Goal: Transaction & Acquisition: Purchase product/service

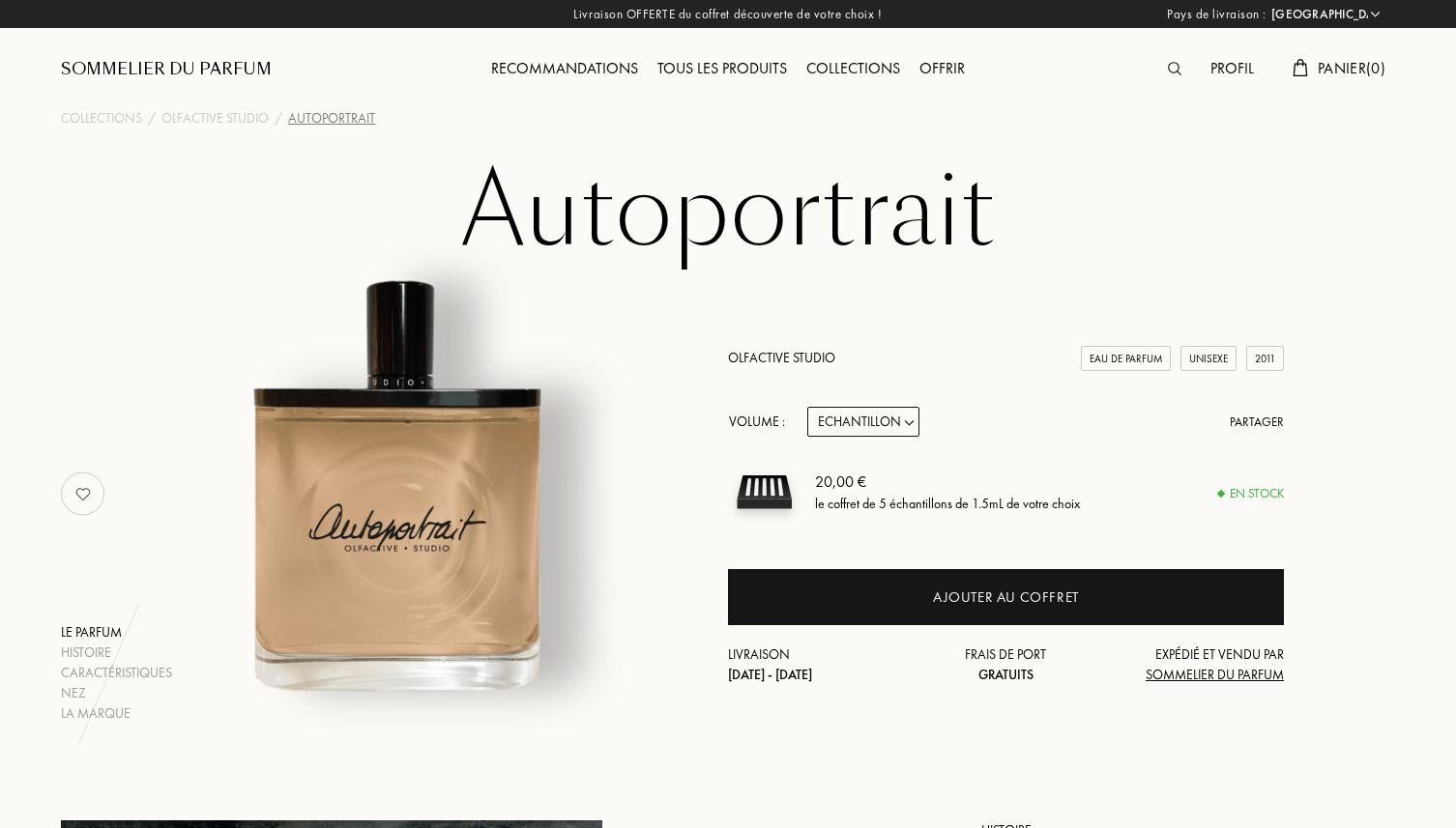
select select "FR"
click at [906, 435] on select "Echantillon 15mL 50mL 100mL" at bounding box center [863, 422] width 112 height 30
select select "2"
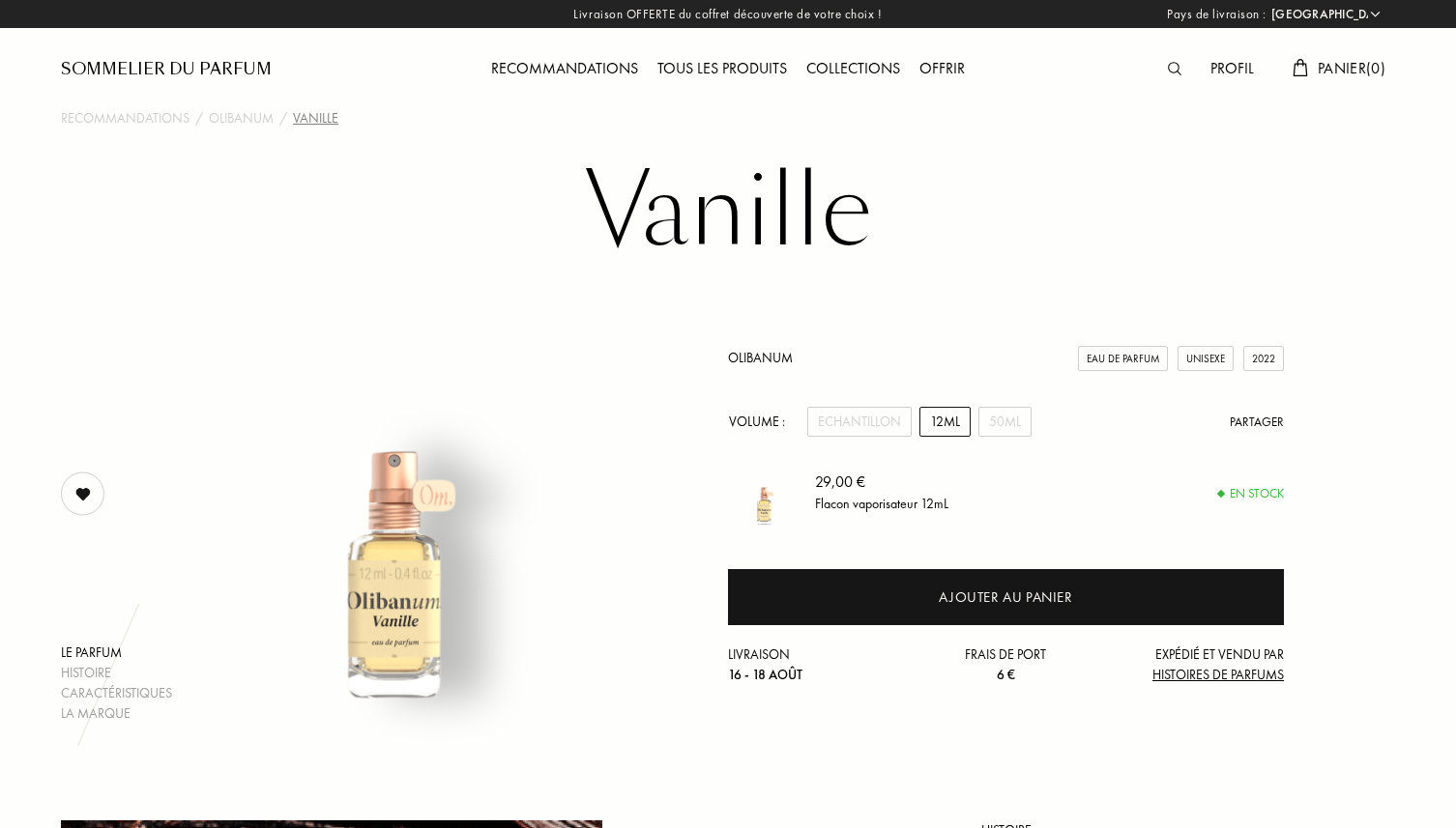
select select "FR"
click at [895, 415] on div "Echantillon" at bounding box center [860, 422] width 104 height 30
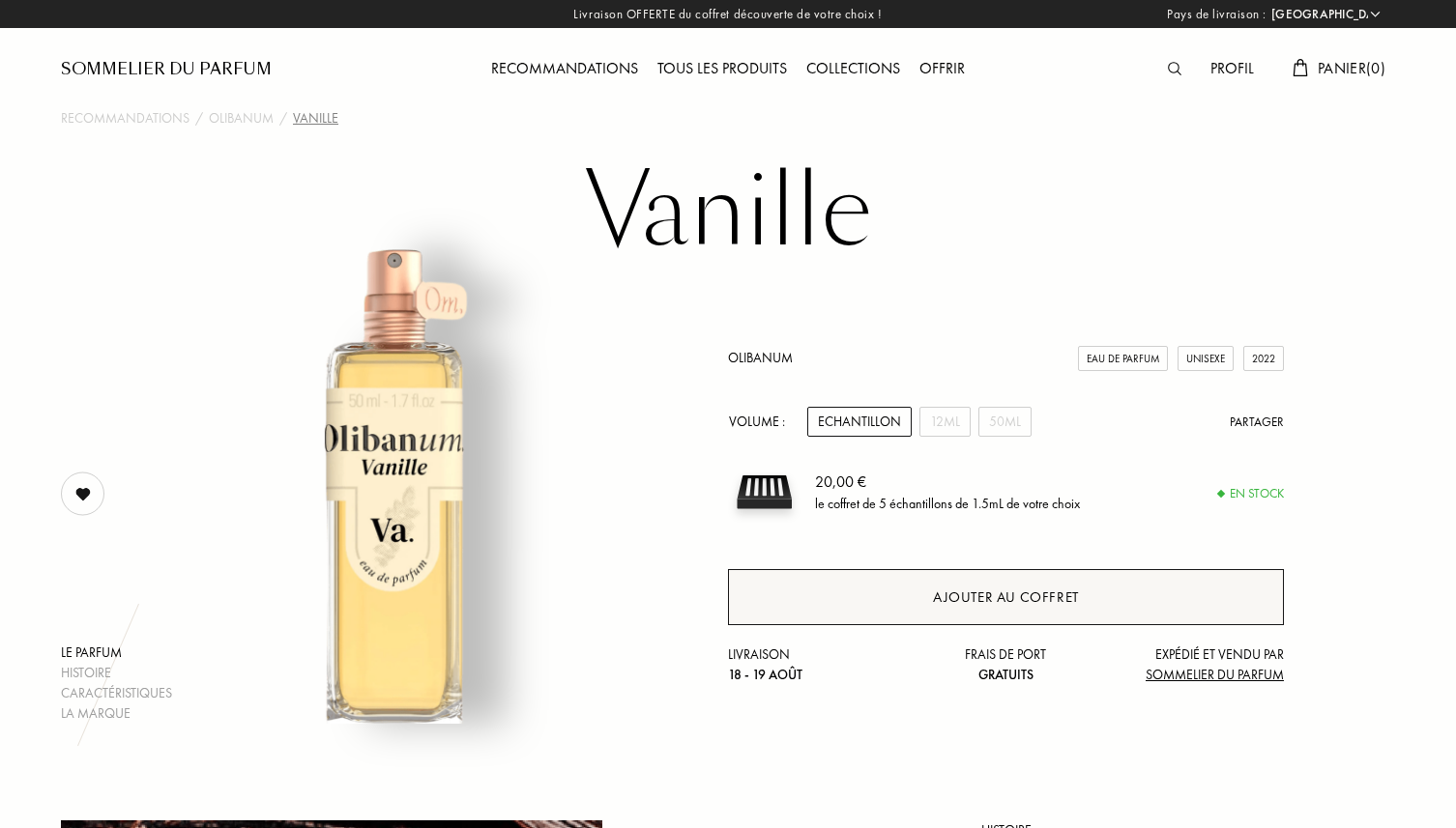
click at [928, 587] on div "Ajouter au coffret" at bounding box center [1006, 597] width 556 height 56
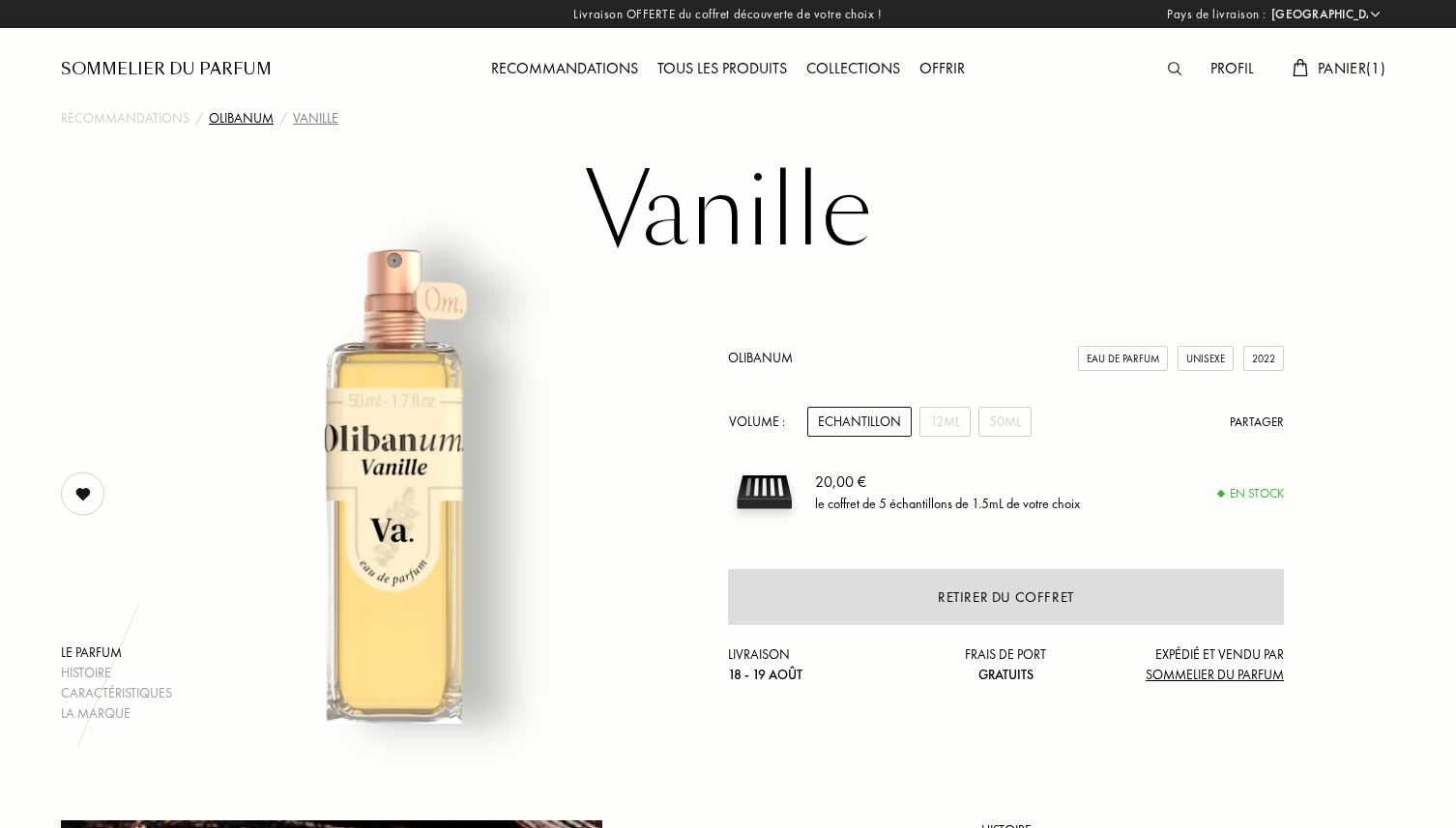
click at [253, 110] on div "Olibanum" at bounding box center [241, 118] width 64 height 20
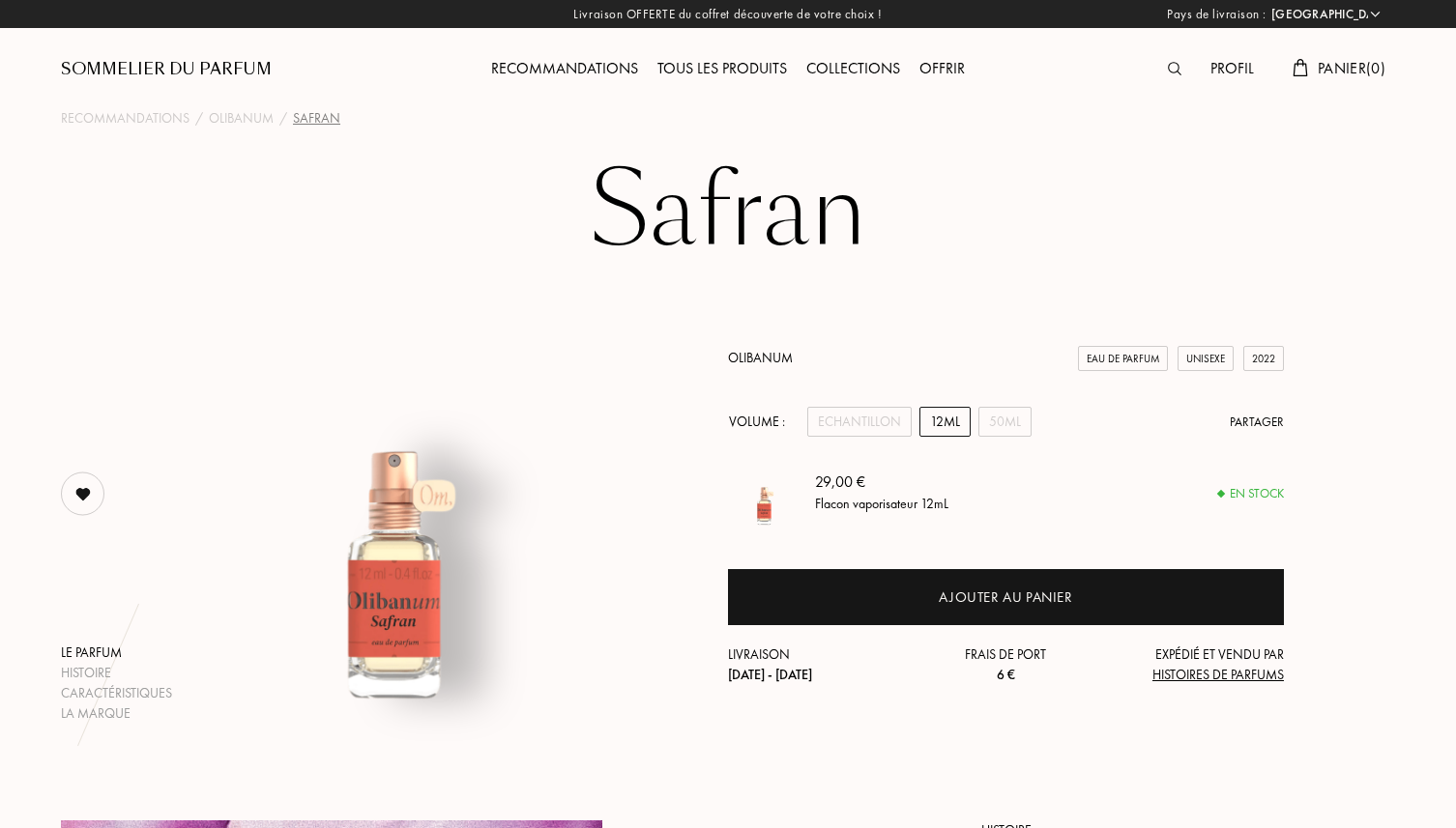
select select "FR"
click at [938, 65] on div "Offrir" at bounding box center [942, 70] width 64 height 25
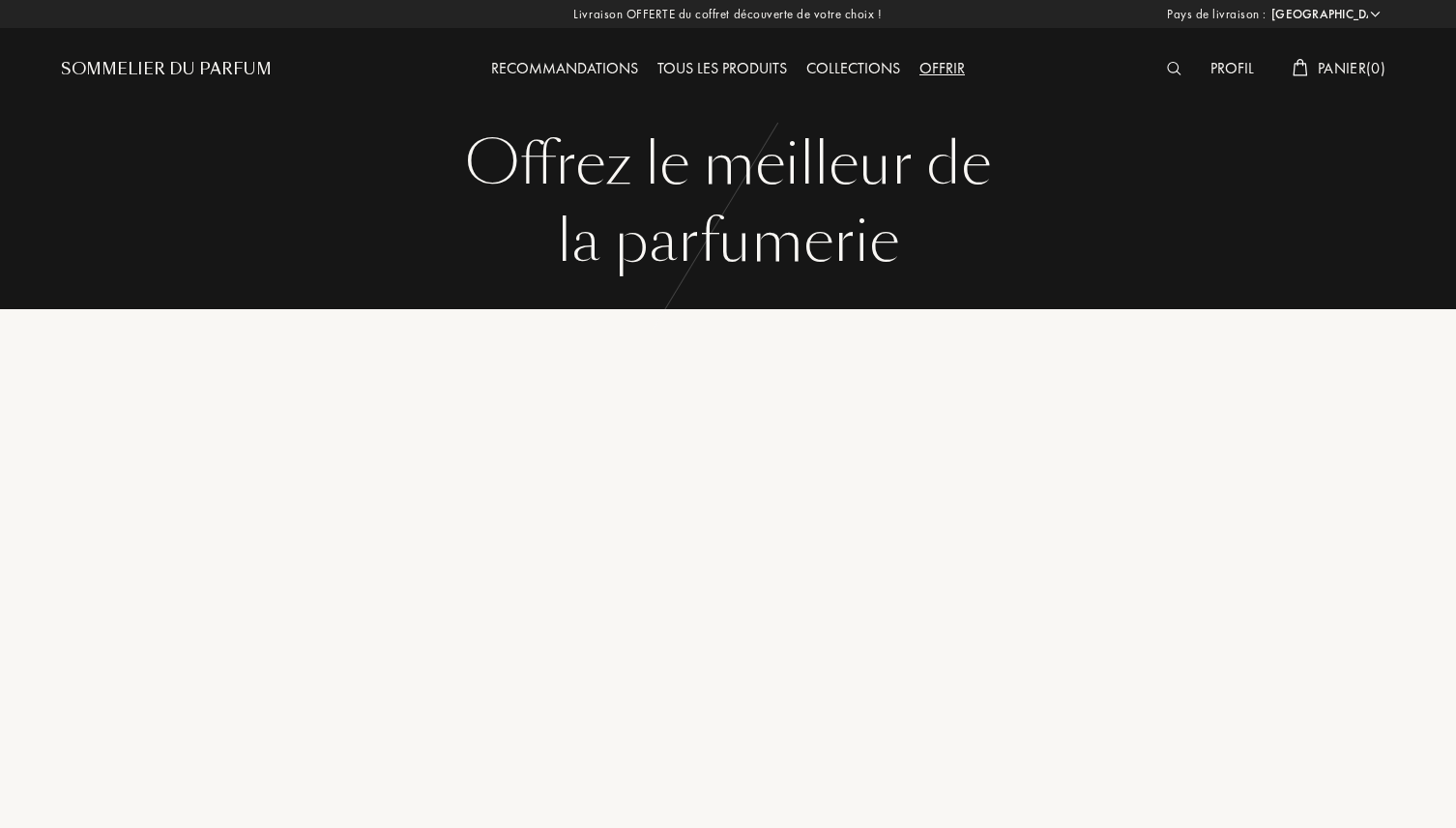
select select "FR"
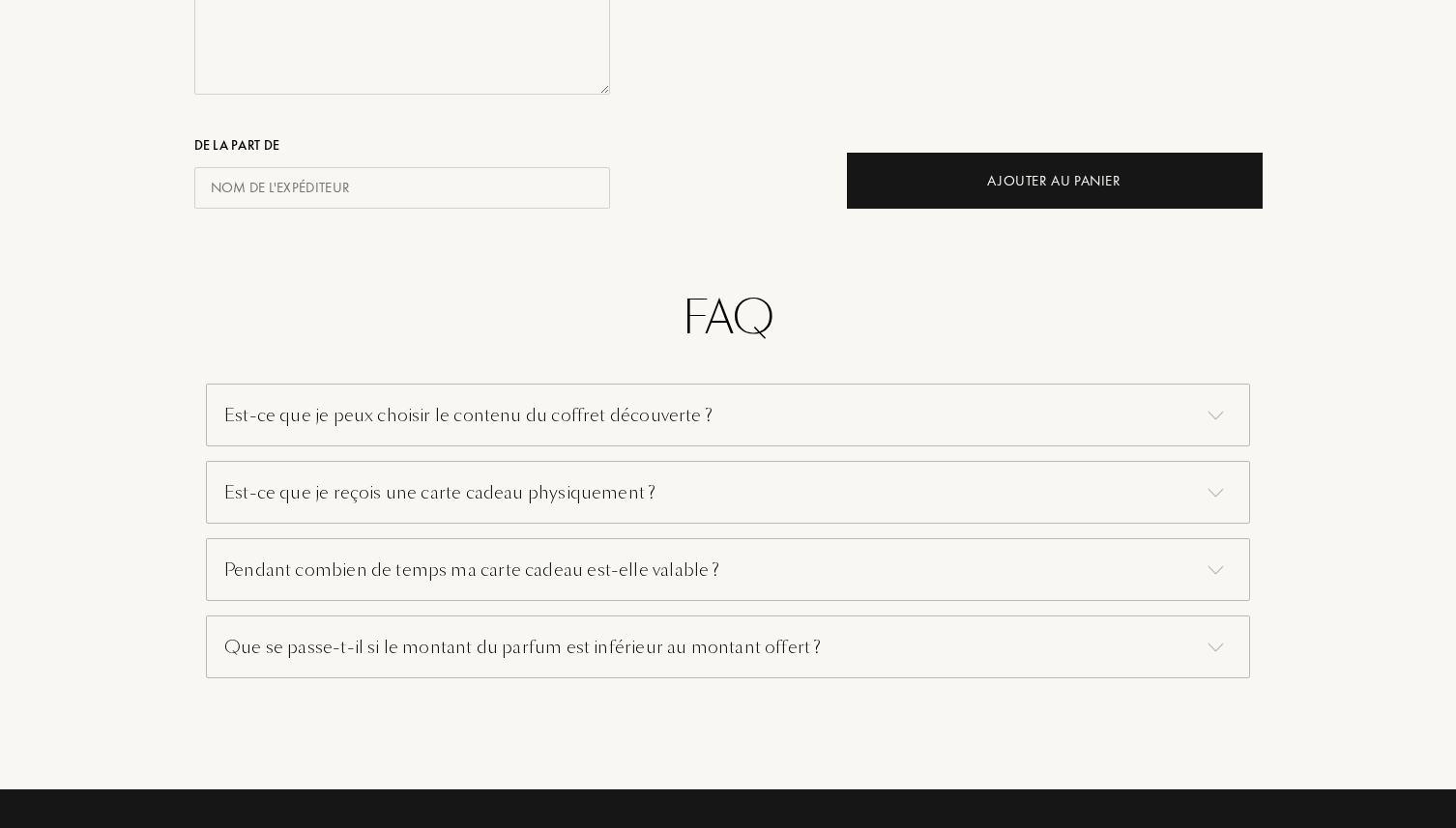
scroll to position [1096, 0]
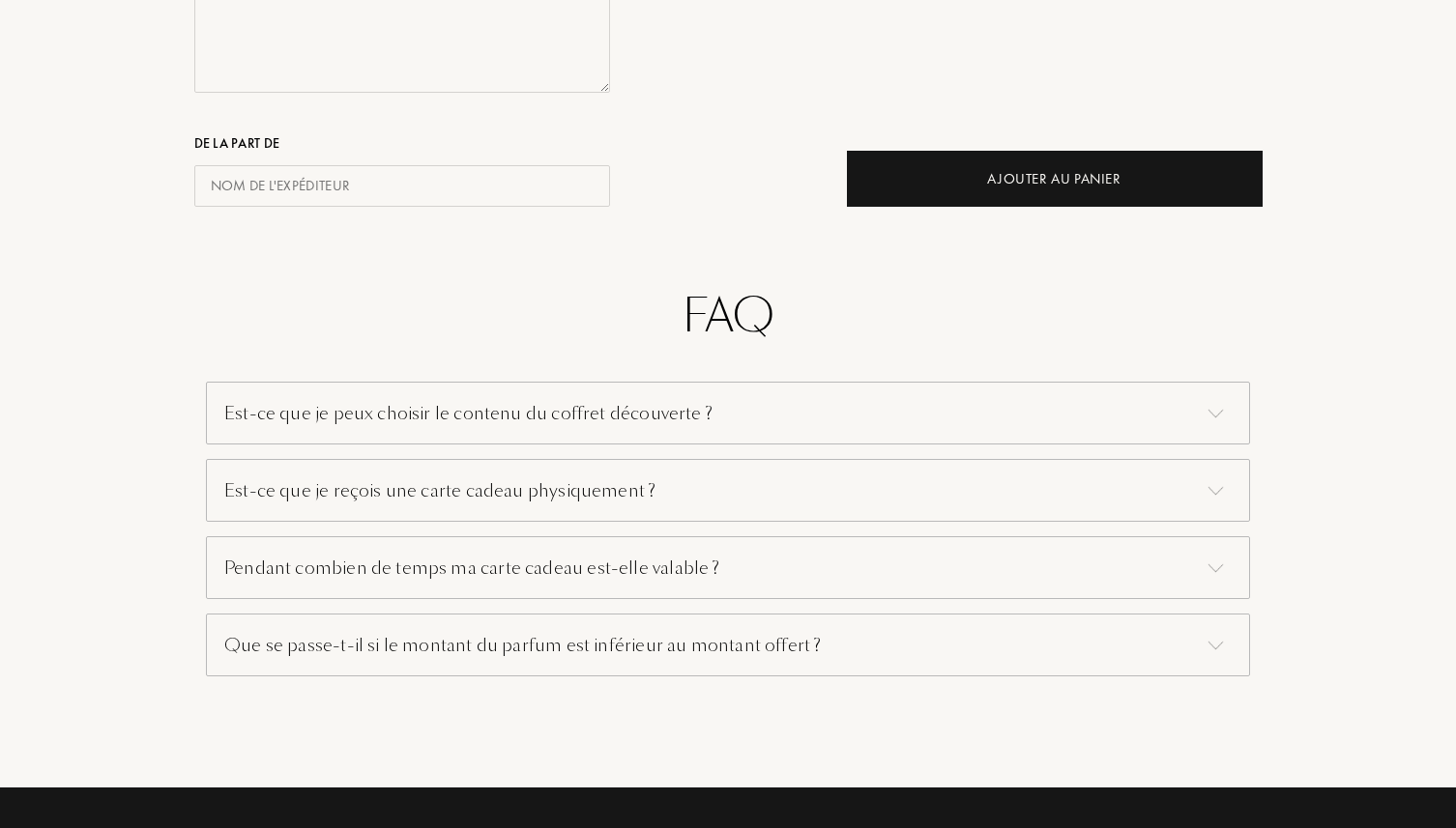
click at [632, 559] on div "Pendant combien de temps ma carte cadeau est-elle valable ?" at bounding box center [728, 568] width 1045 height 62
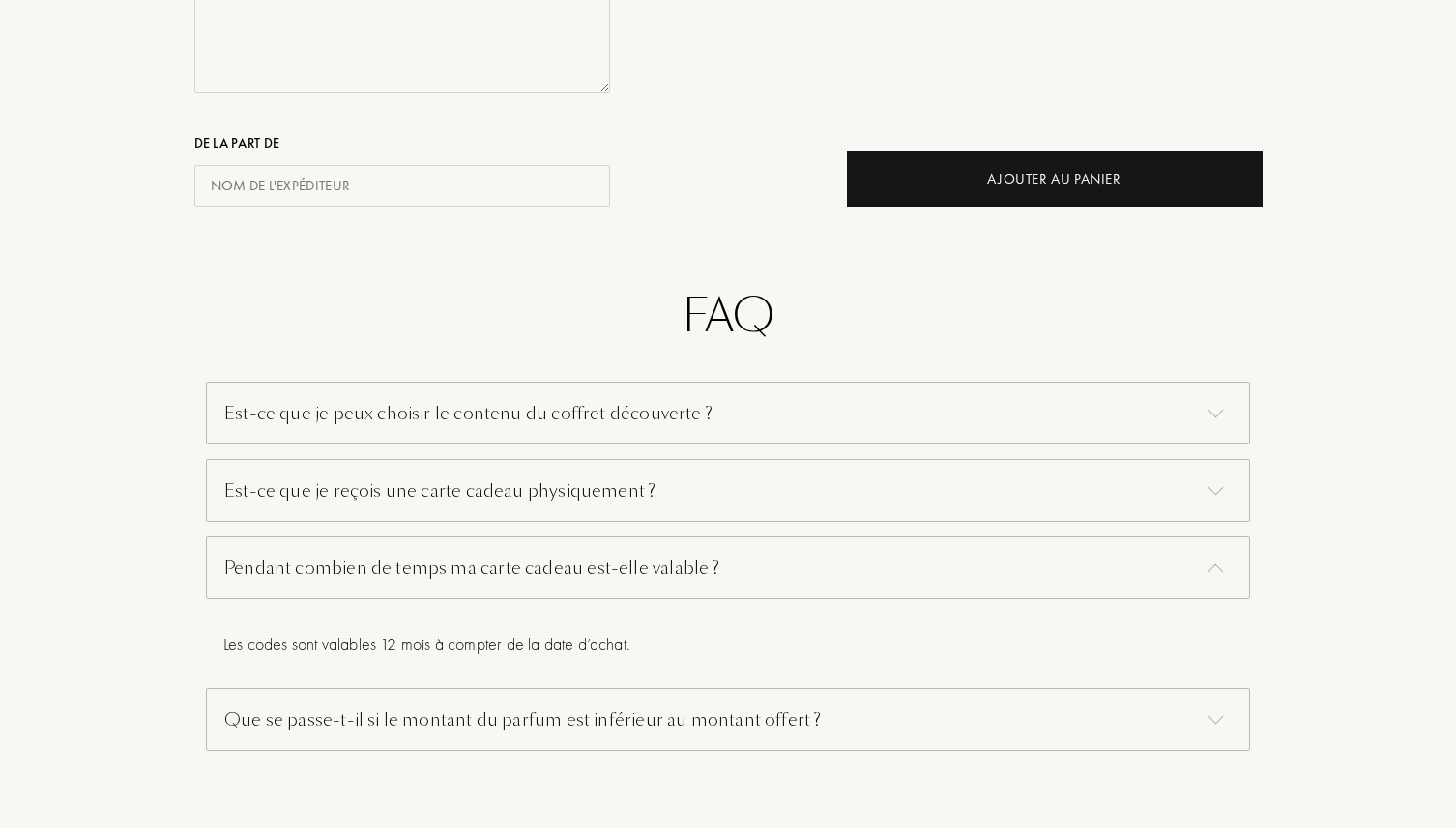
click at [617, 729] on div "Que se passe-t-il si le montant du parfum est inférieur au montant offert ?" at bounding box center [728, 719] width 1045 height 62
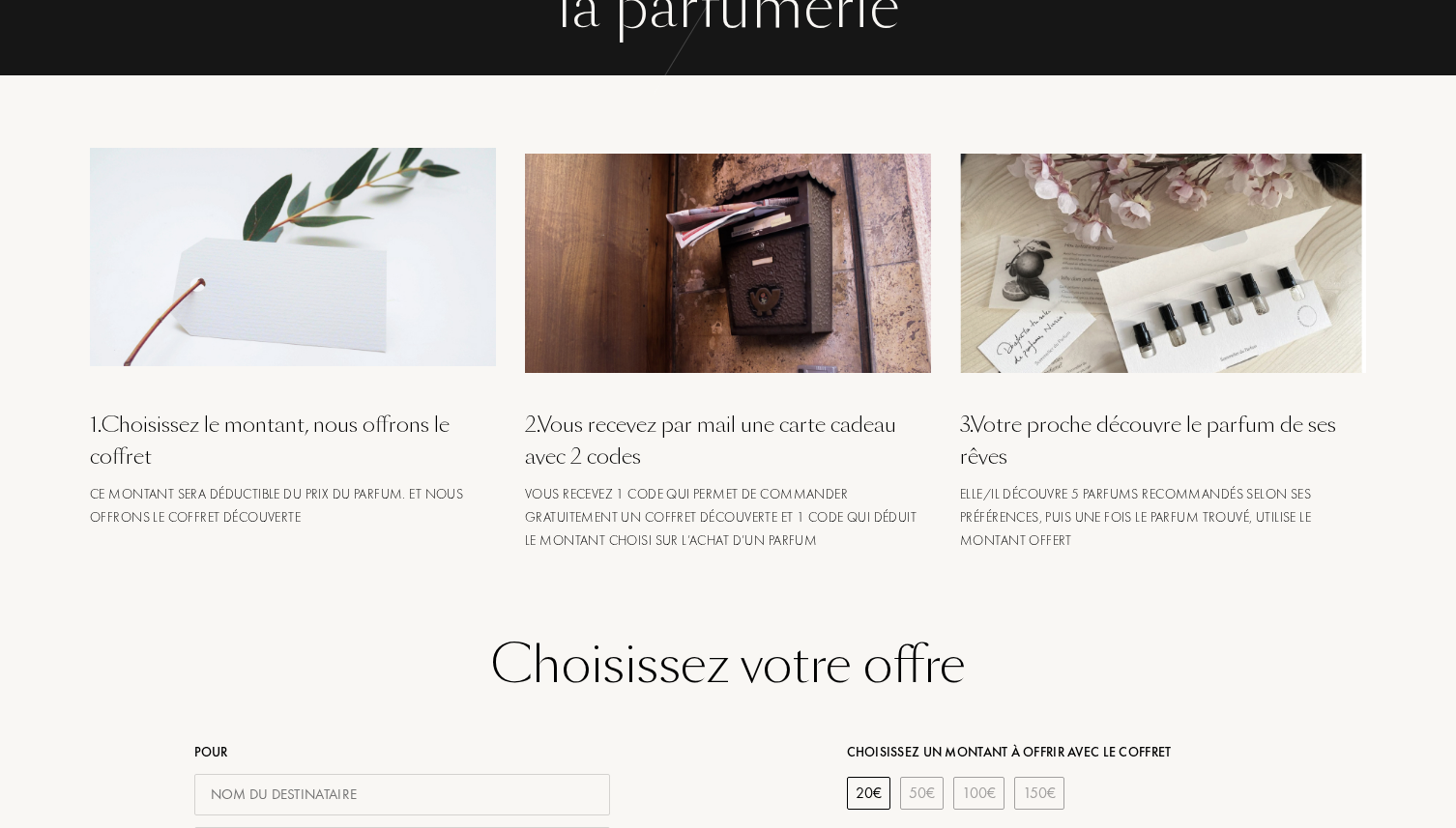
scroll to position [0, 0]
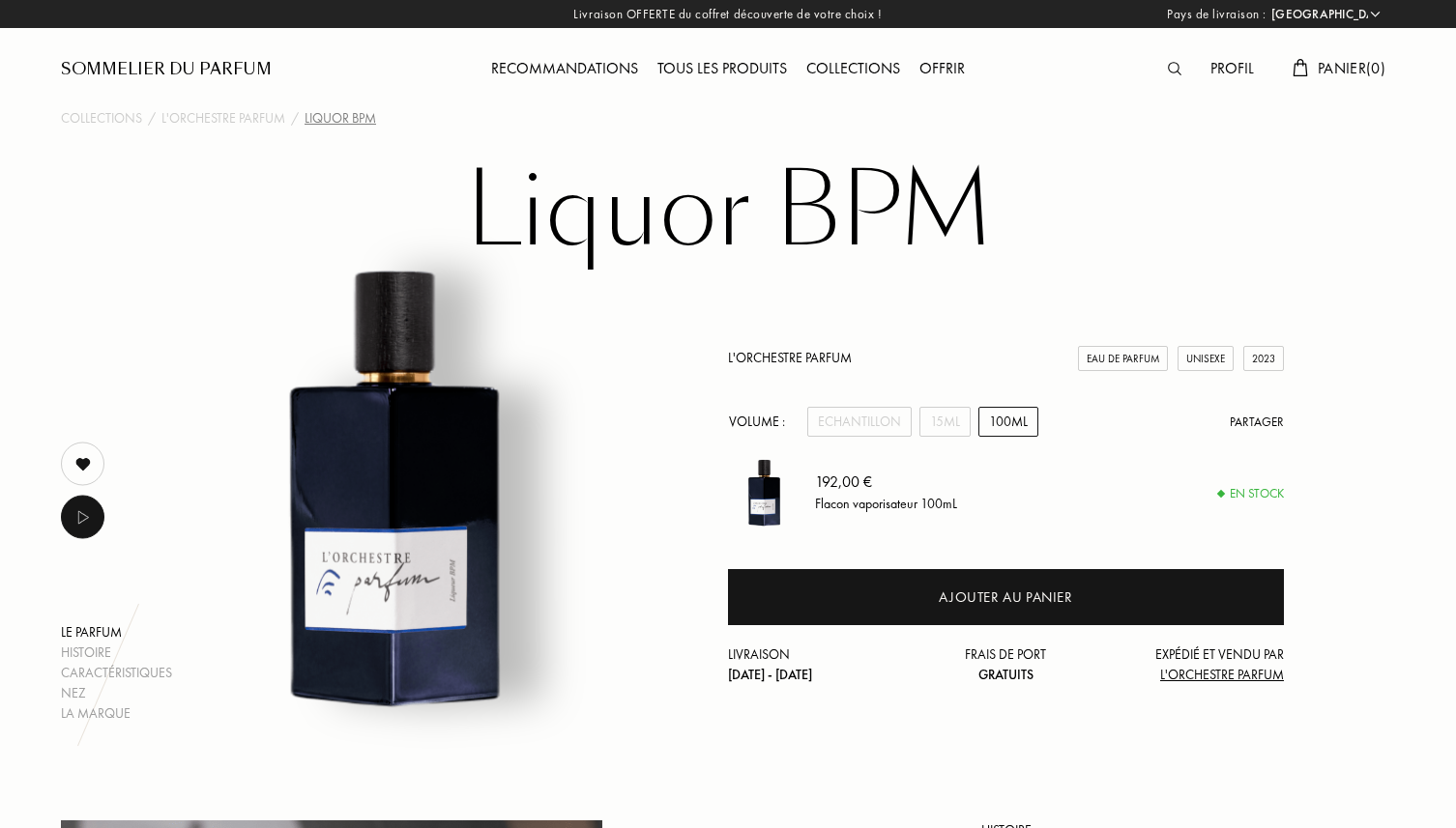
select select "FR"
click at [882, 424] on div "Echantillon" at bounding box center [860, 422] width 104 height 30
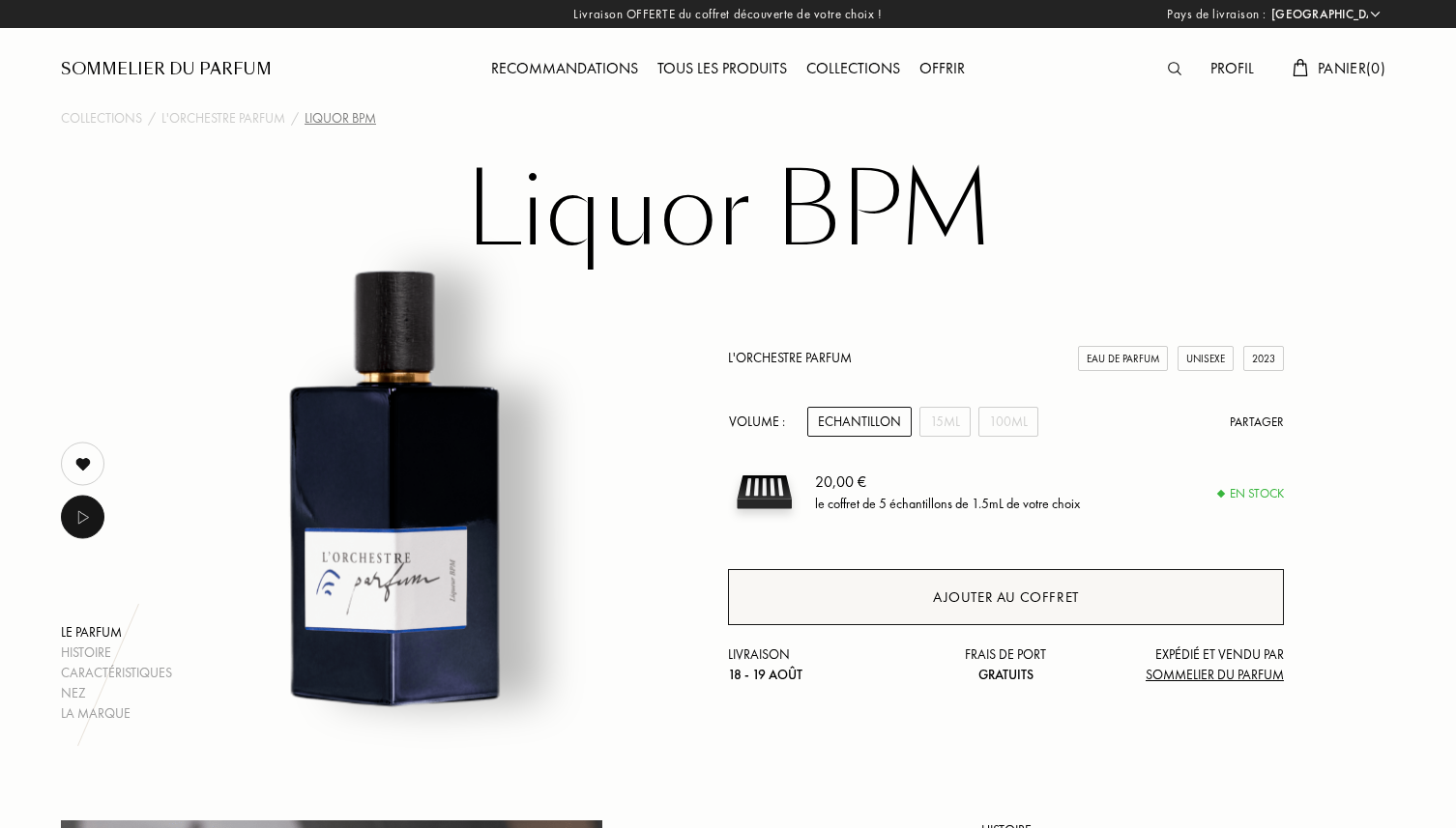
click at [896, 601] on div "Ajouter au coffret" at bounding box center [1006, 597] width 556 height 56
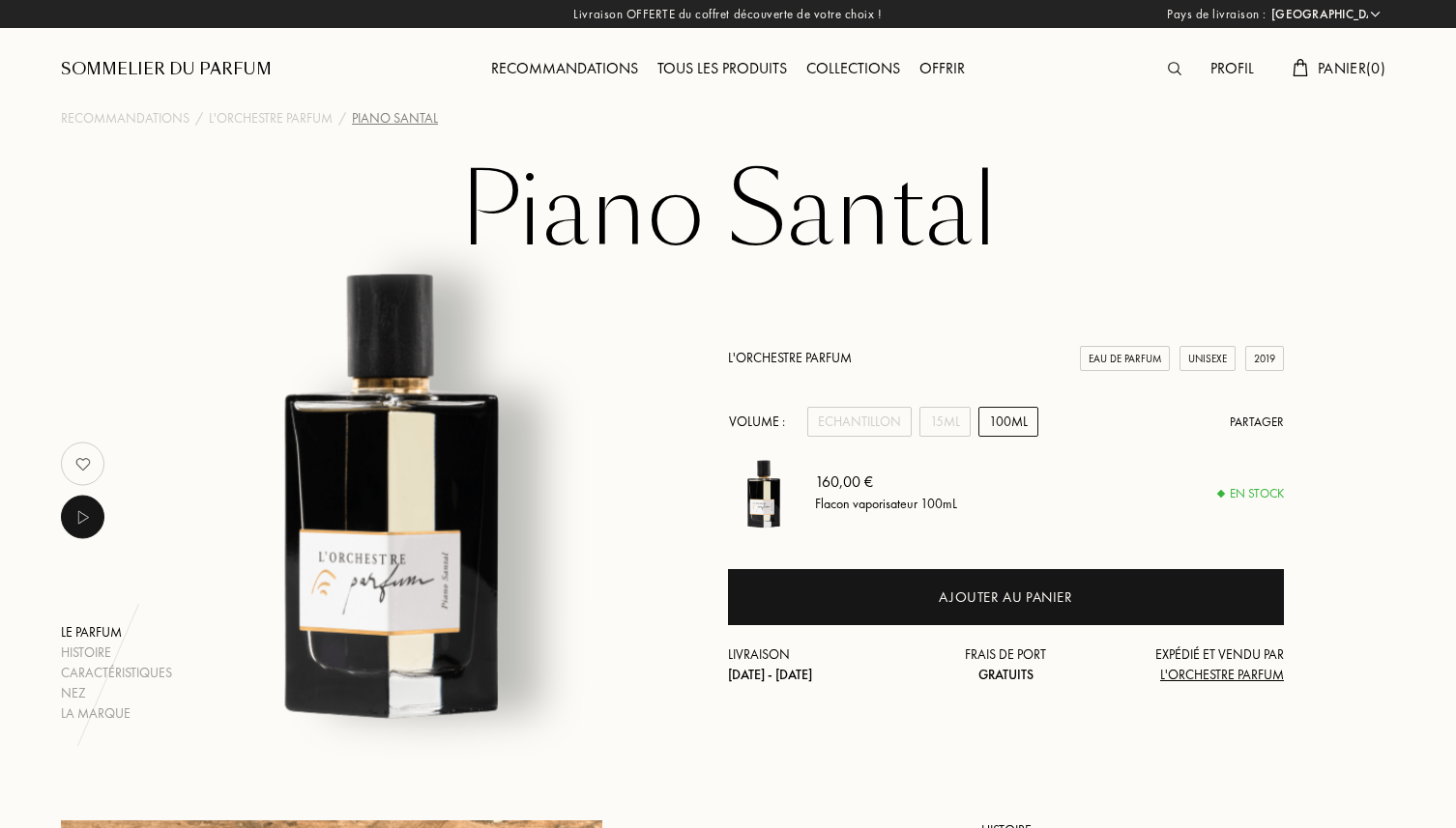
select select "FR"
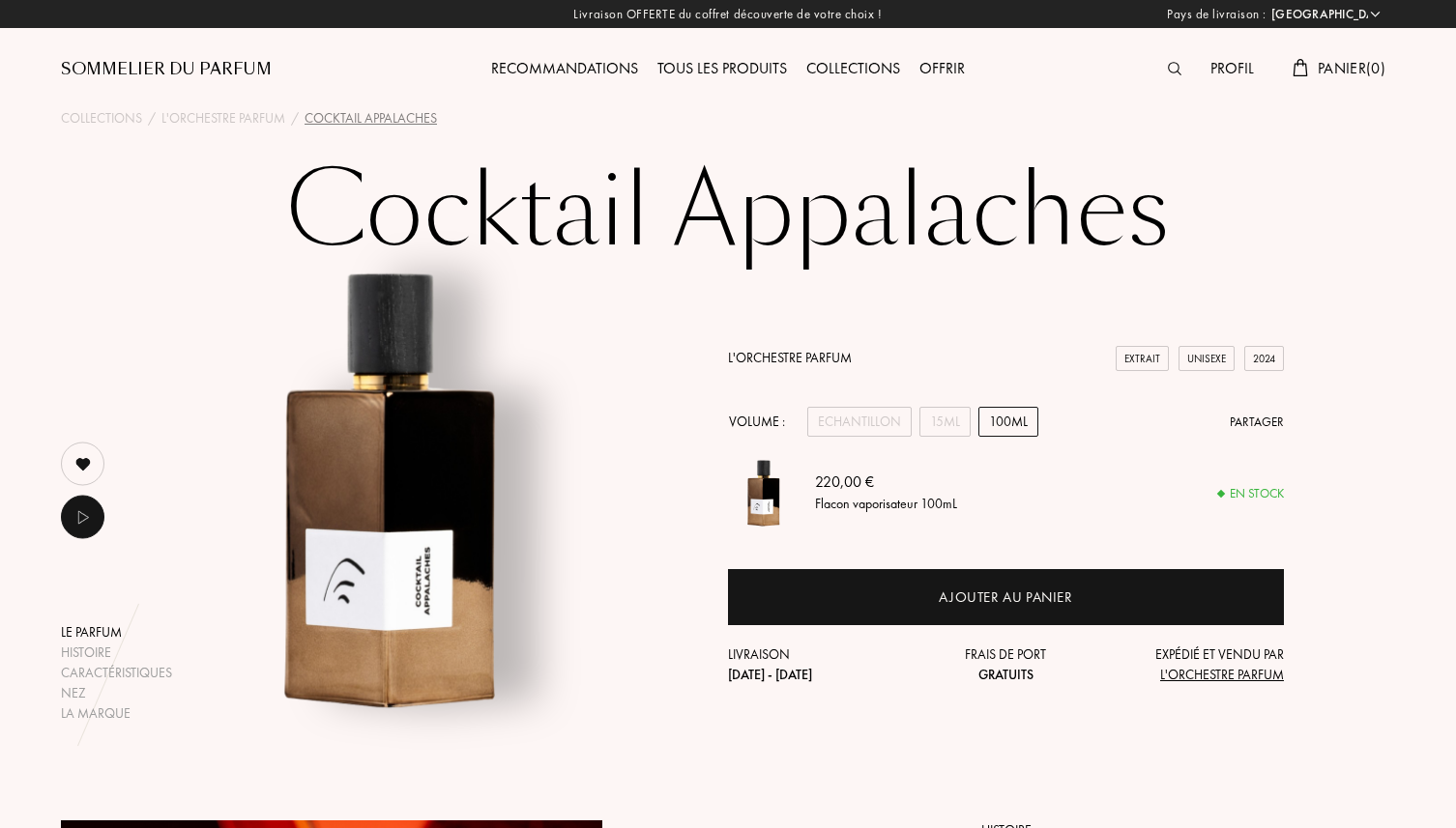
select select "FR"
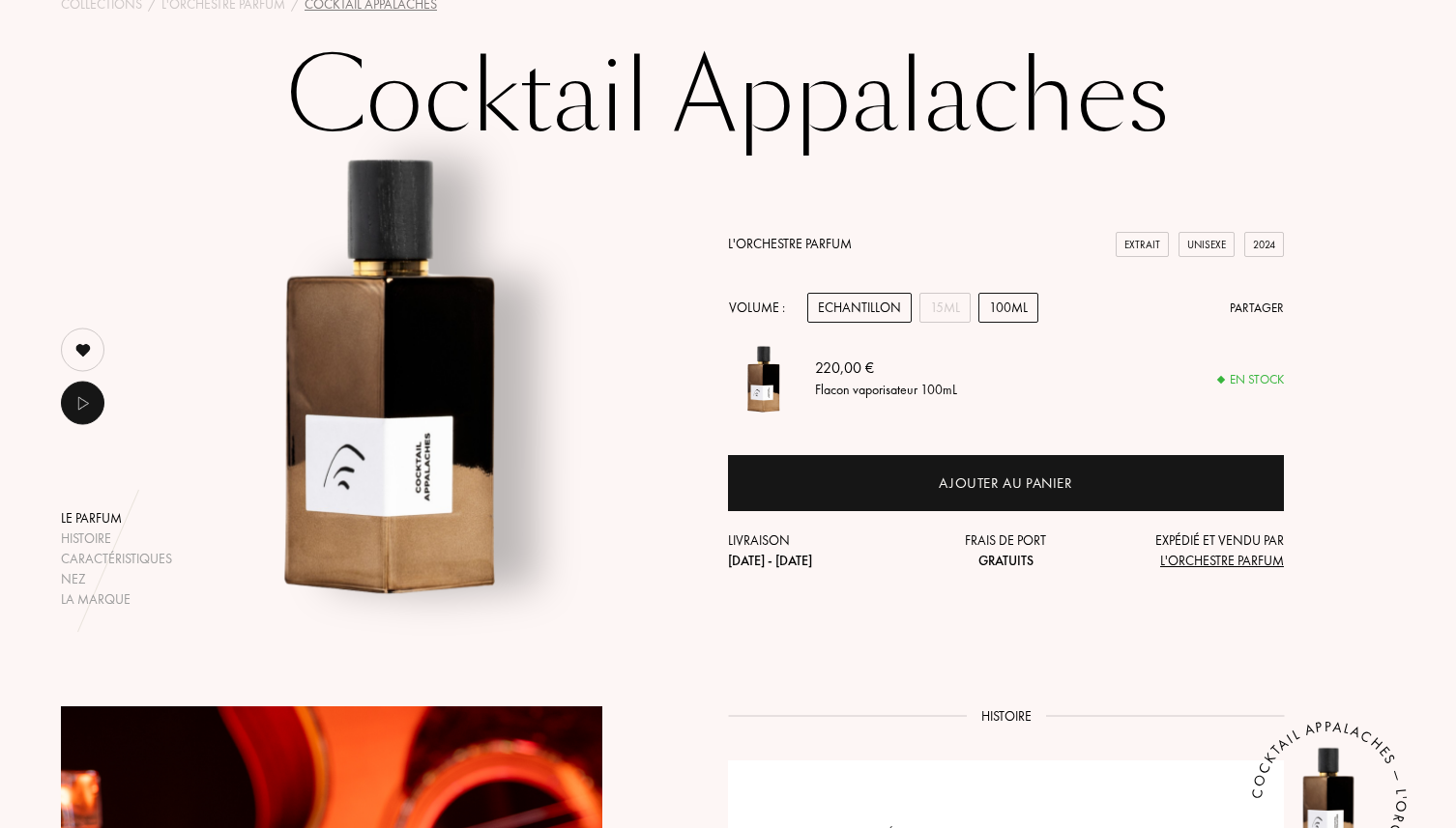
click at [878, 308] on div "Echantillon" at bounding box center [860, 308] width 104 height 30
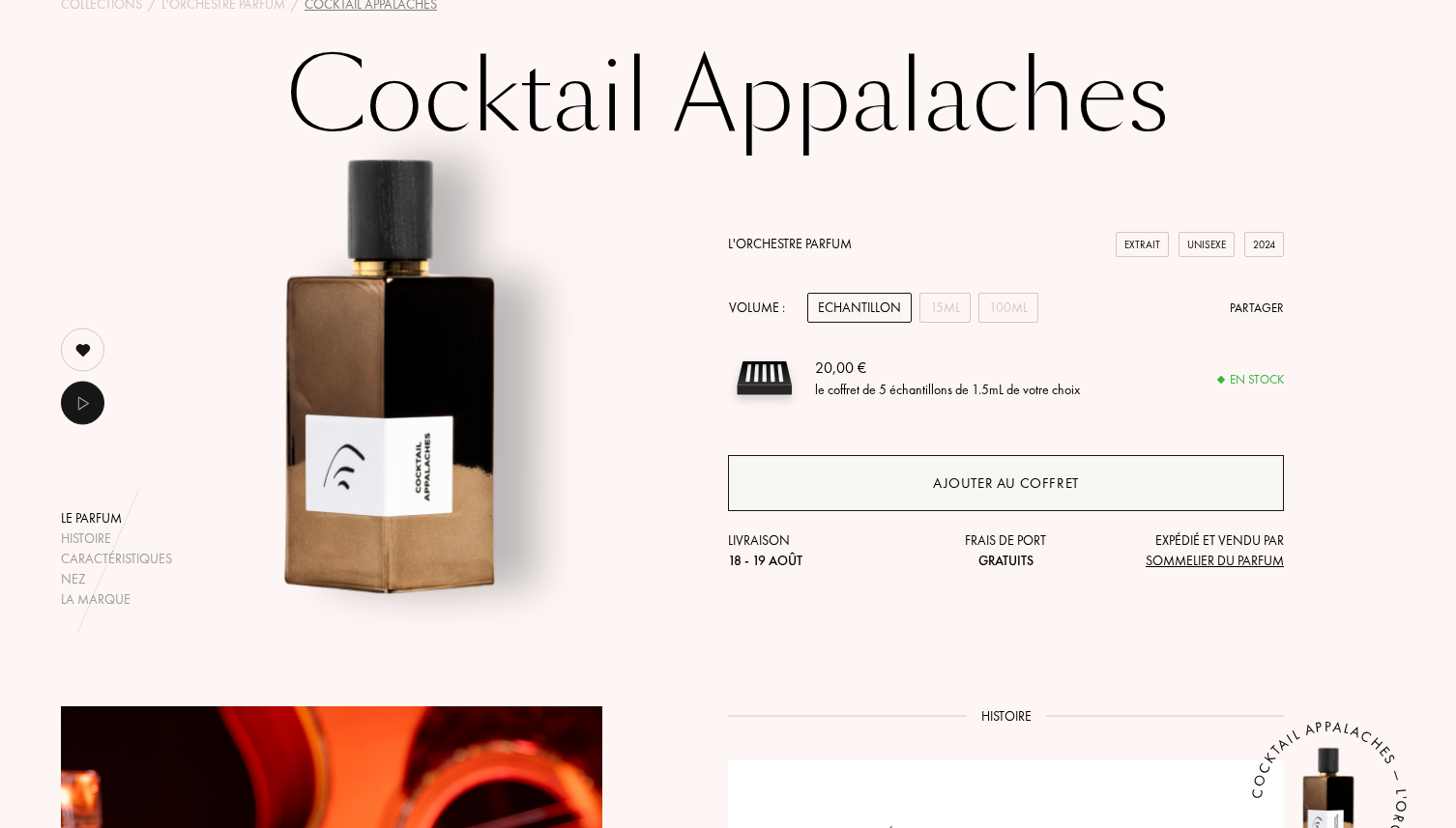
click at [875, 471] on div "Ajouter au coffret" at bounding box center [1006, 483] width 556 height 56
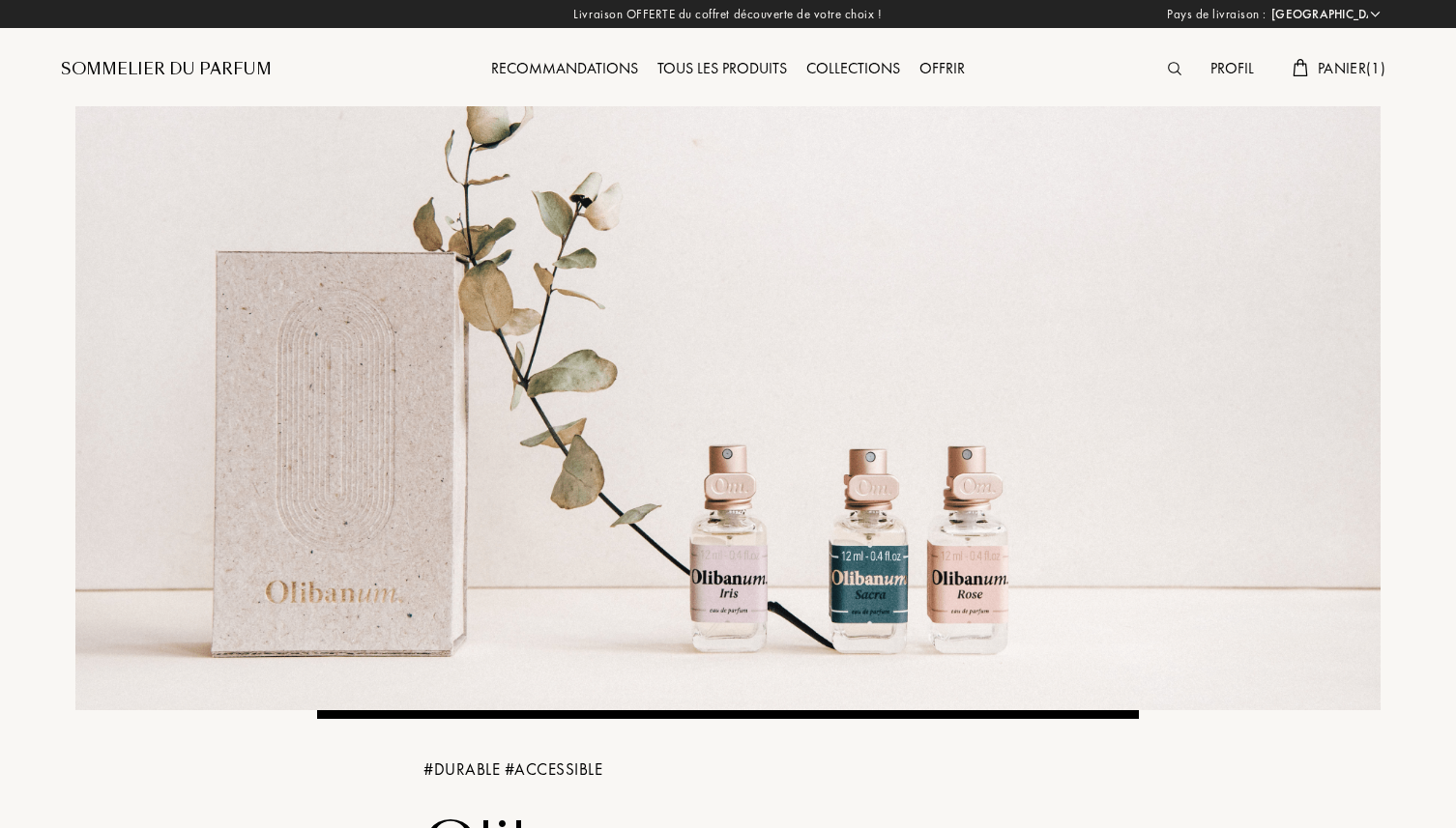
select select "FR"
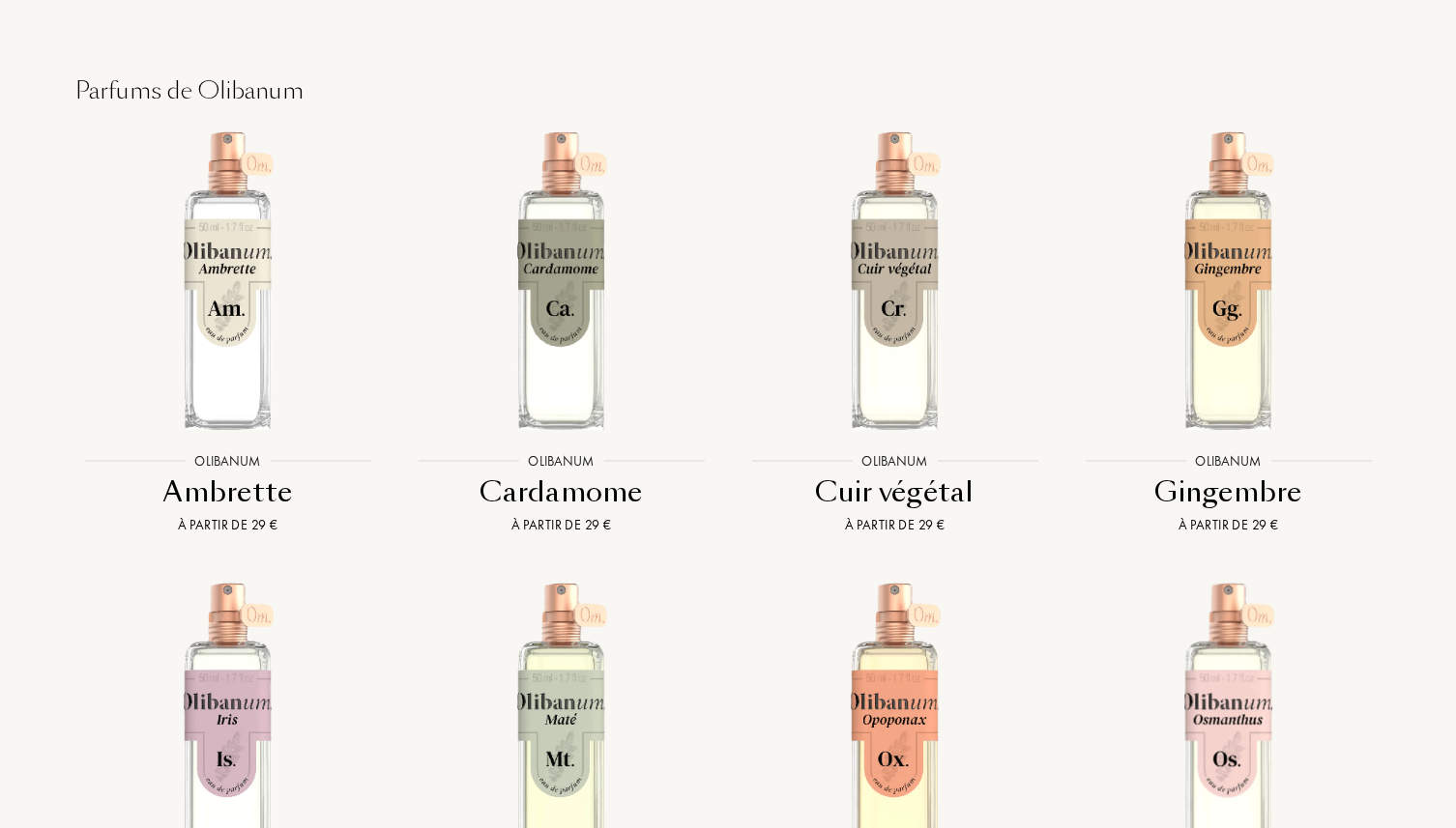
scroll to position [2971, 0]
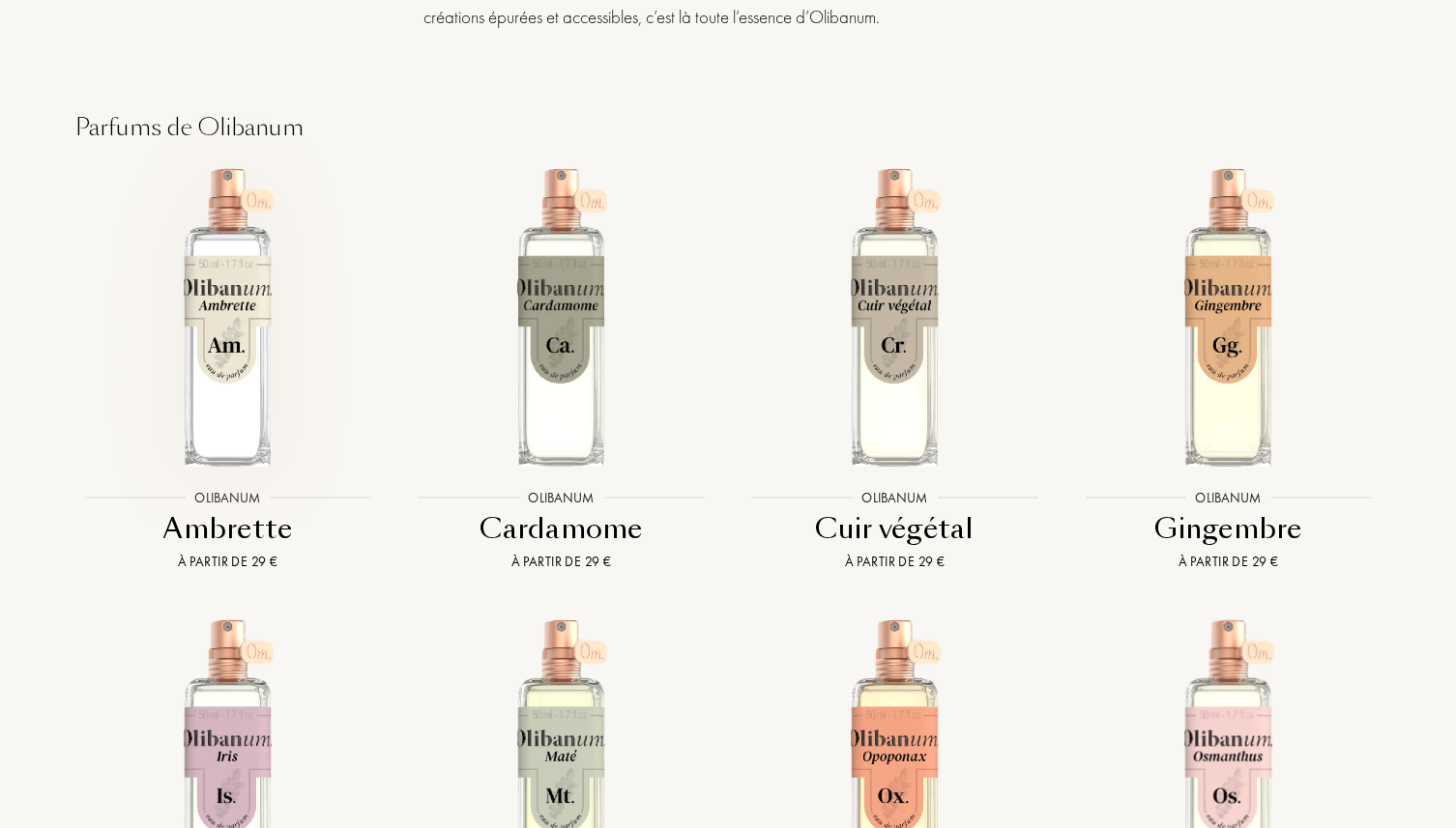
click at [243, 358] on img at bounding box center [227, 317] width 301 height 301
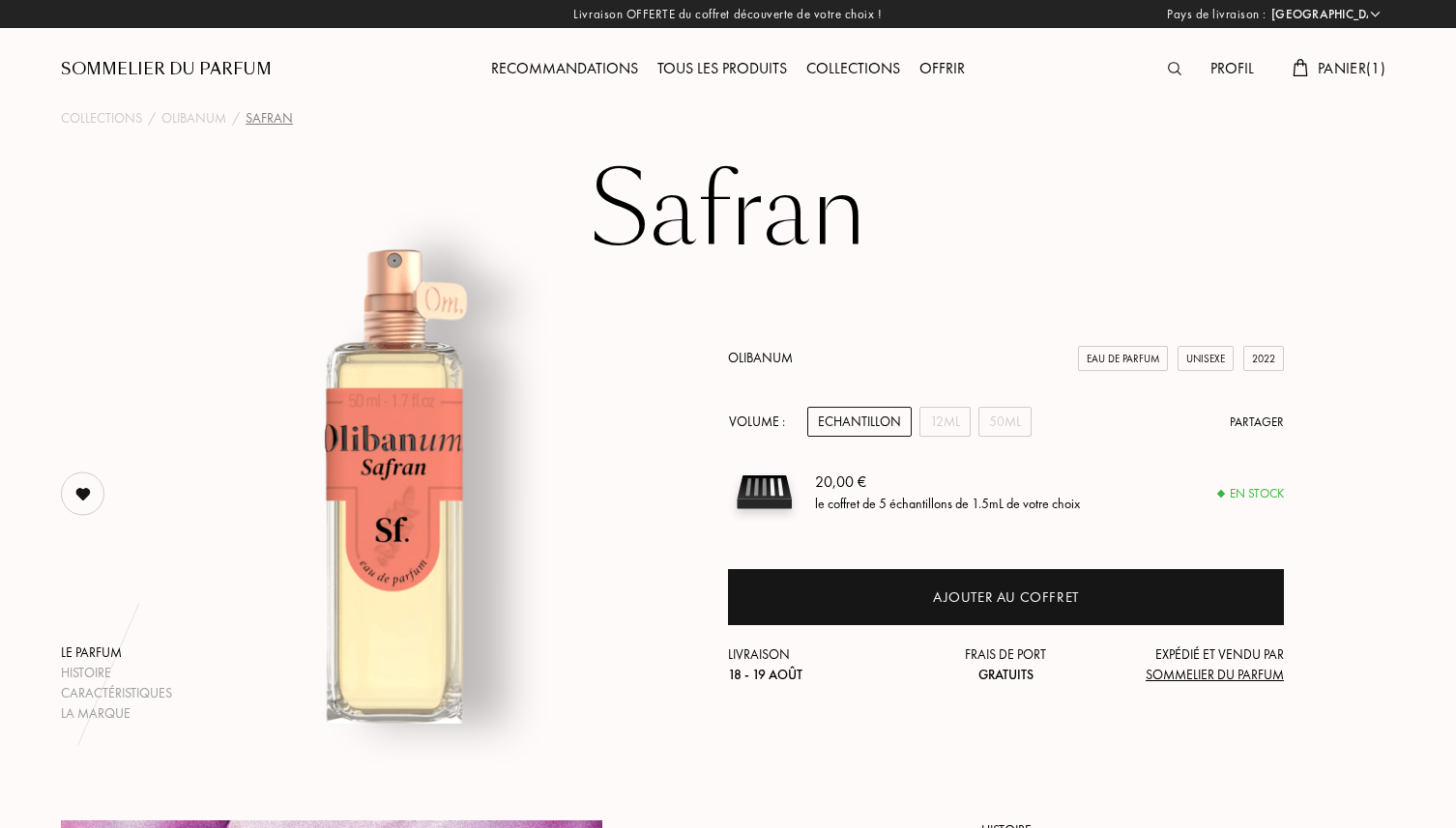
select select "FR"
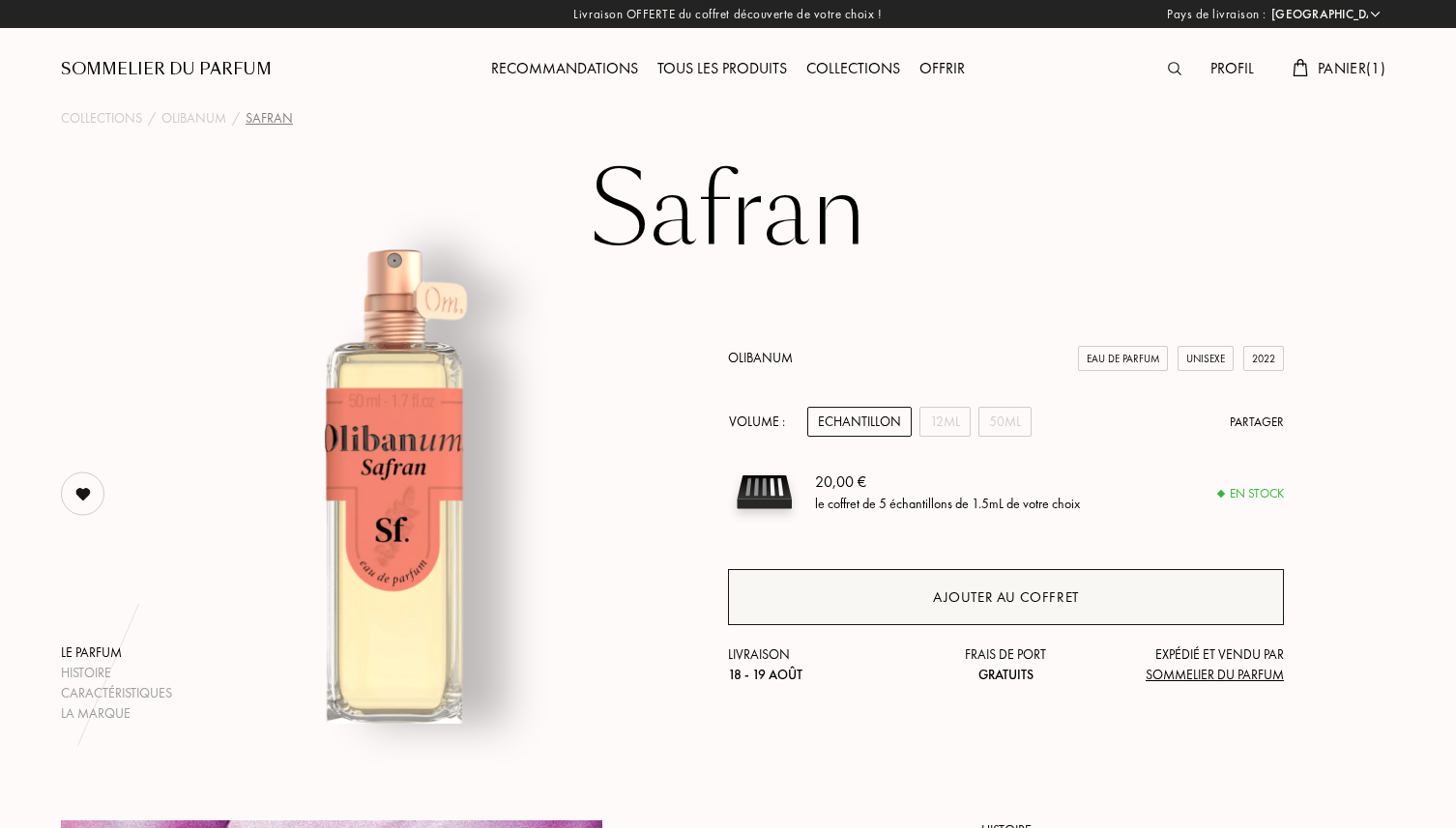
click at [874, 585] on div "Ajouter au coffret" at bounding box center [1006, 597] width 556 height 56
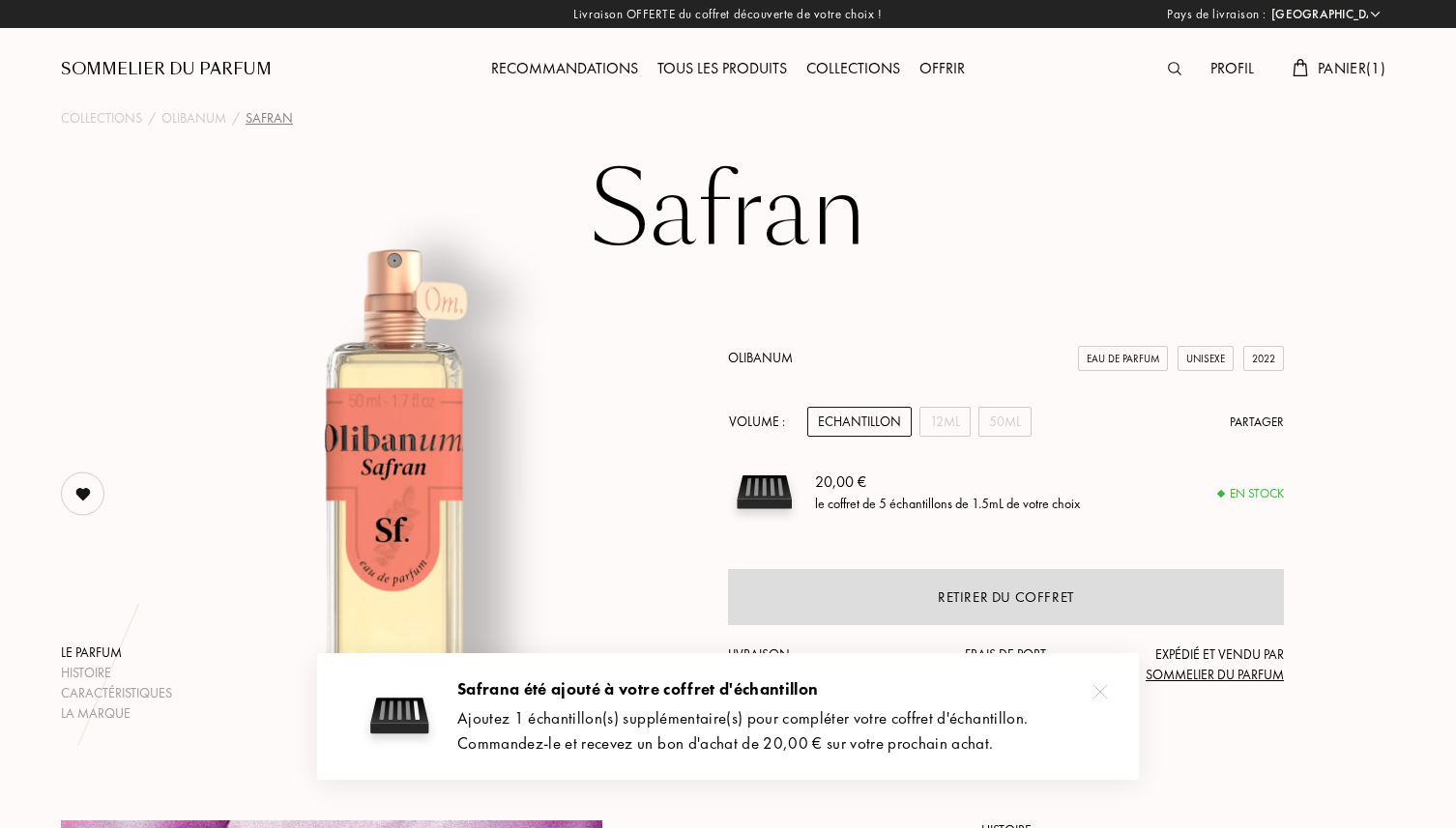
click at [1362, 62] on span "Panier ( 1 )" at bounding box center [1351, 68] width 67 height 20
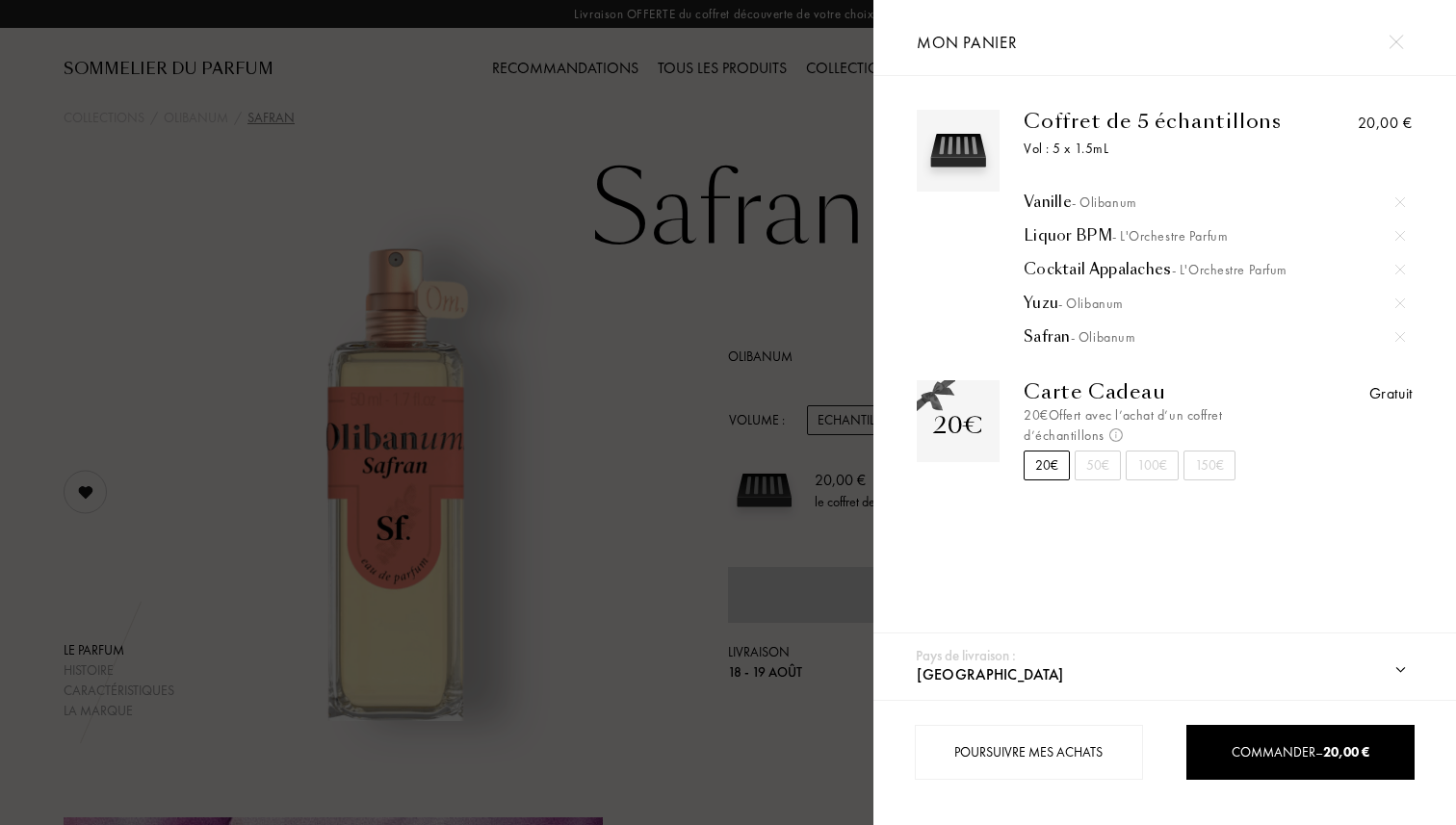
click at [639, 314] on div at bounding box center [437, 412] width 874 height 825
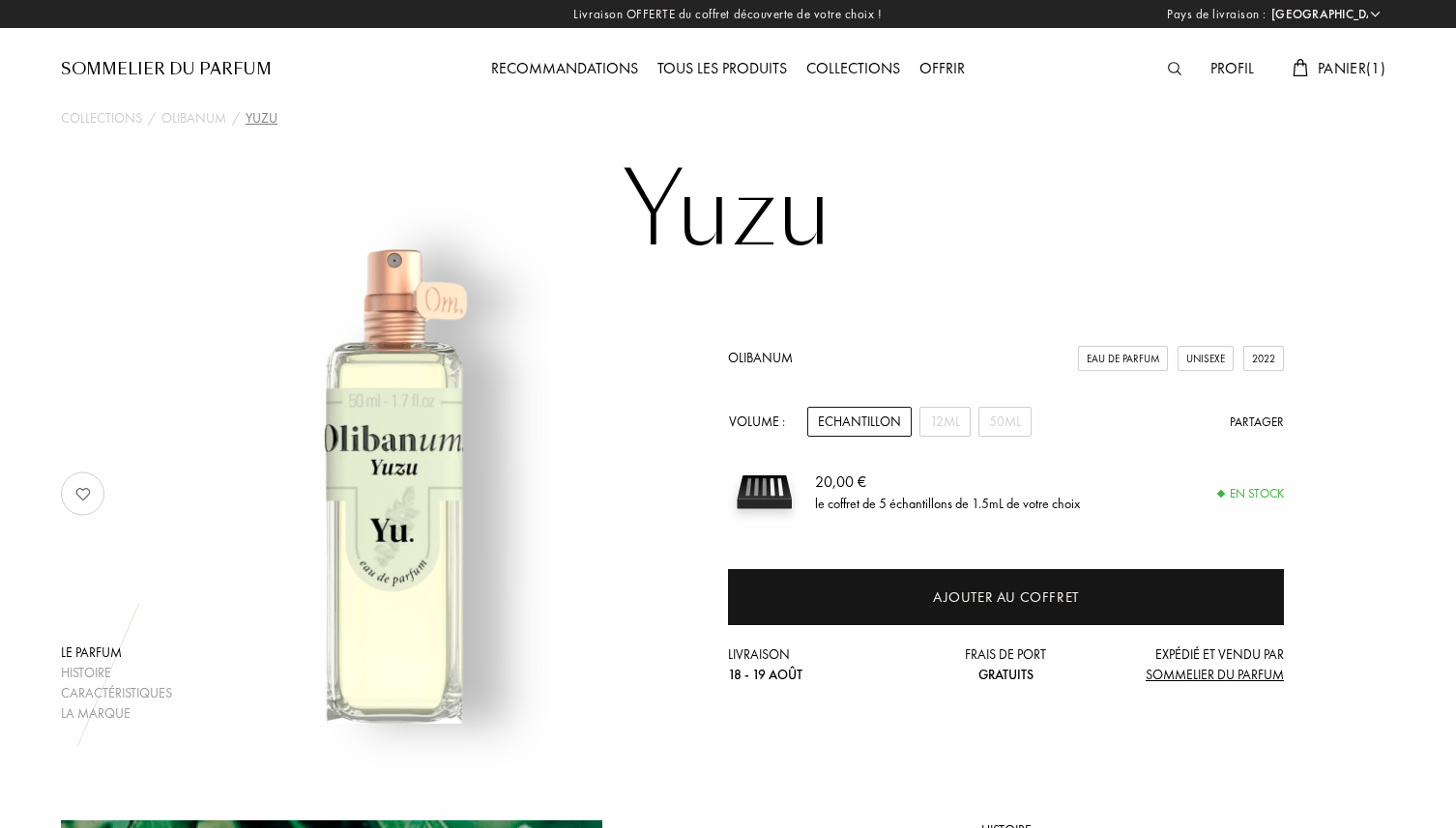
select select "FR"
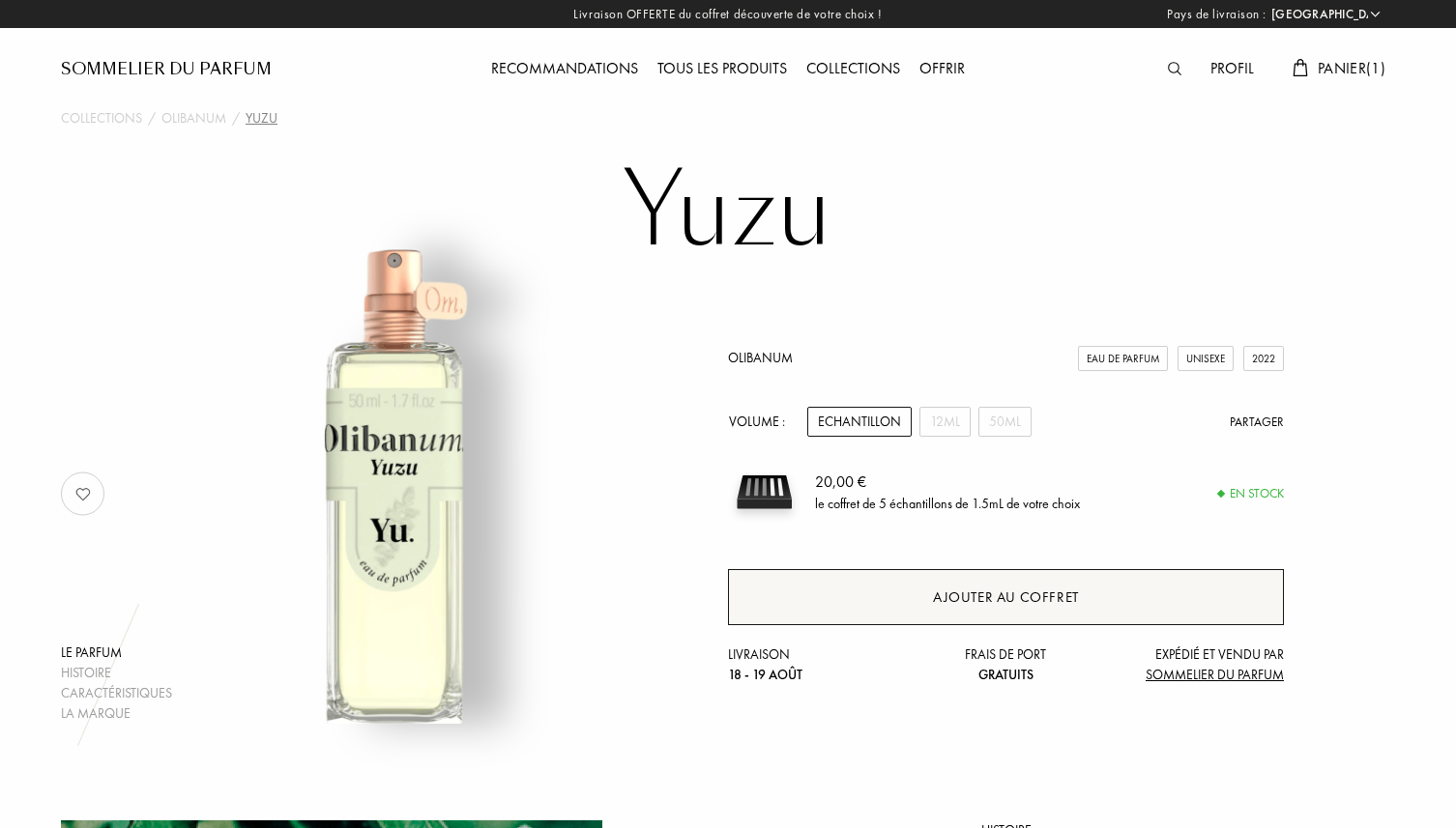
click at [849, 602] on div "Ajouter au coffret" at bounding box center [1006, 597] width 556 height 56
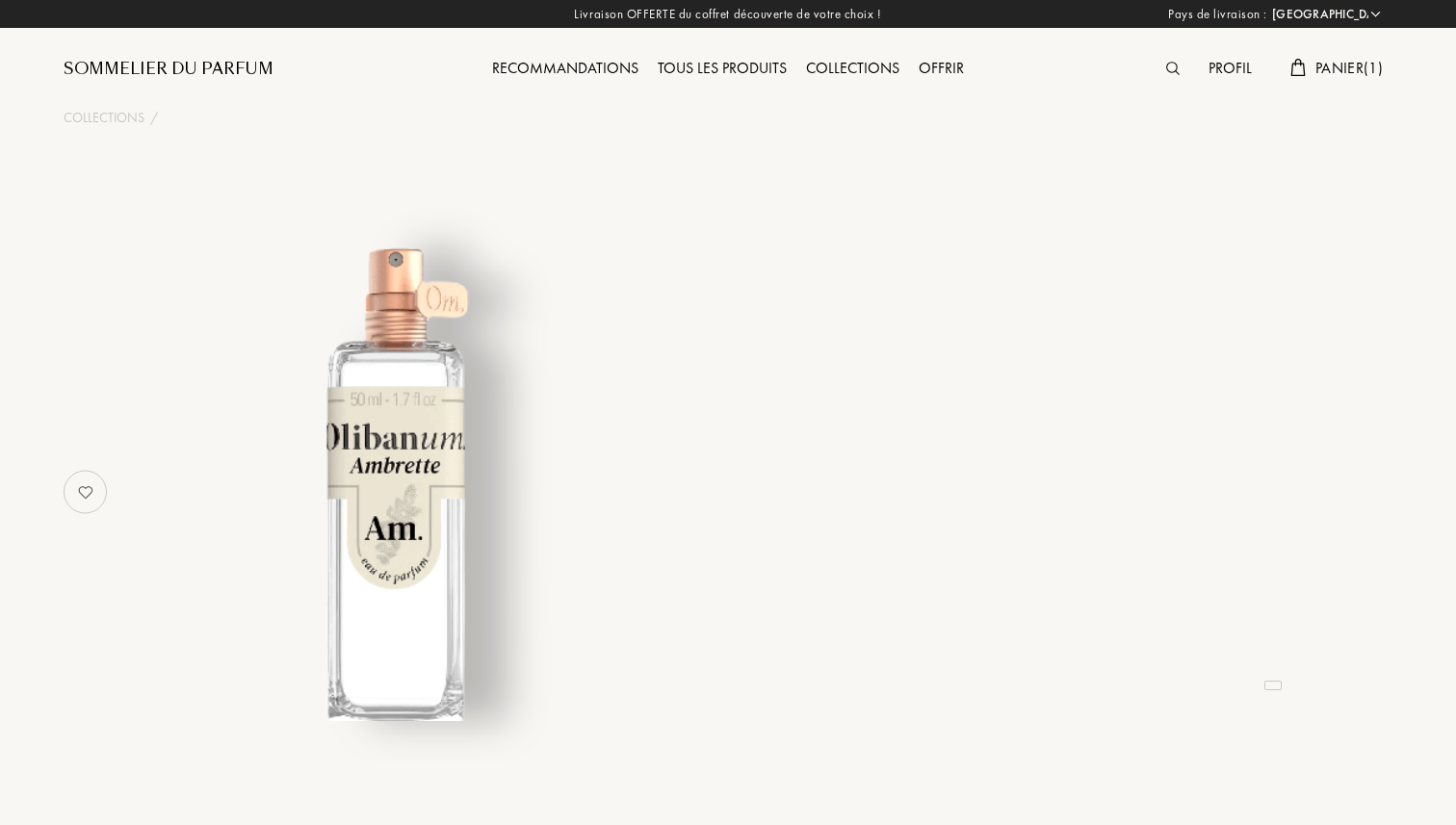
select select "FR"
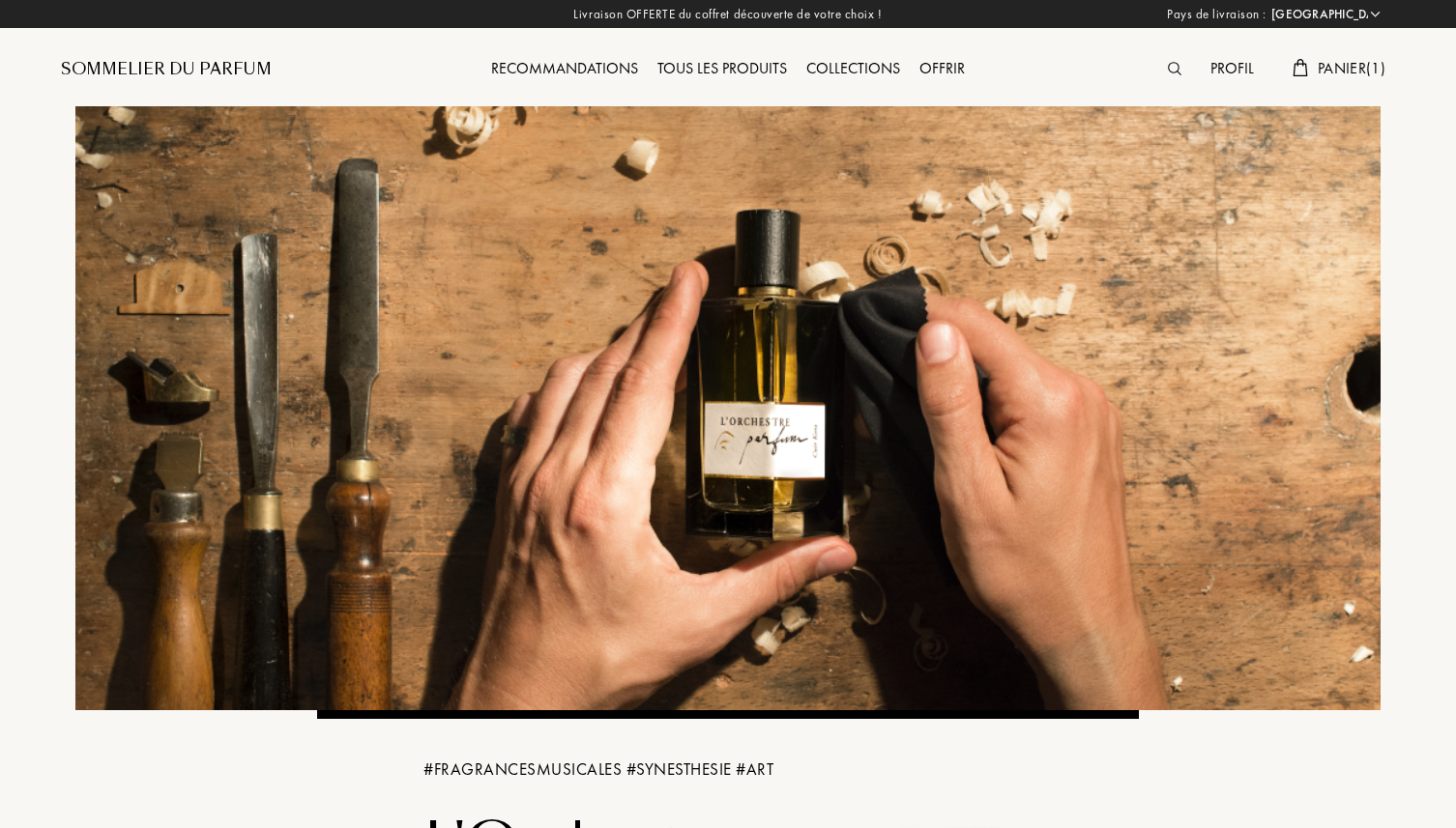
select select "FR"
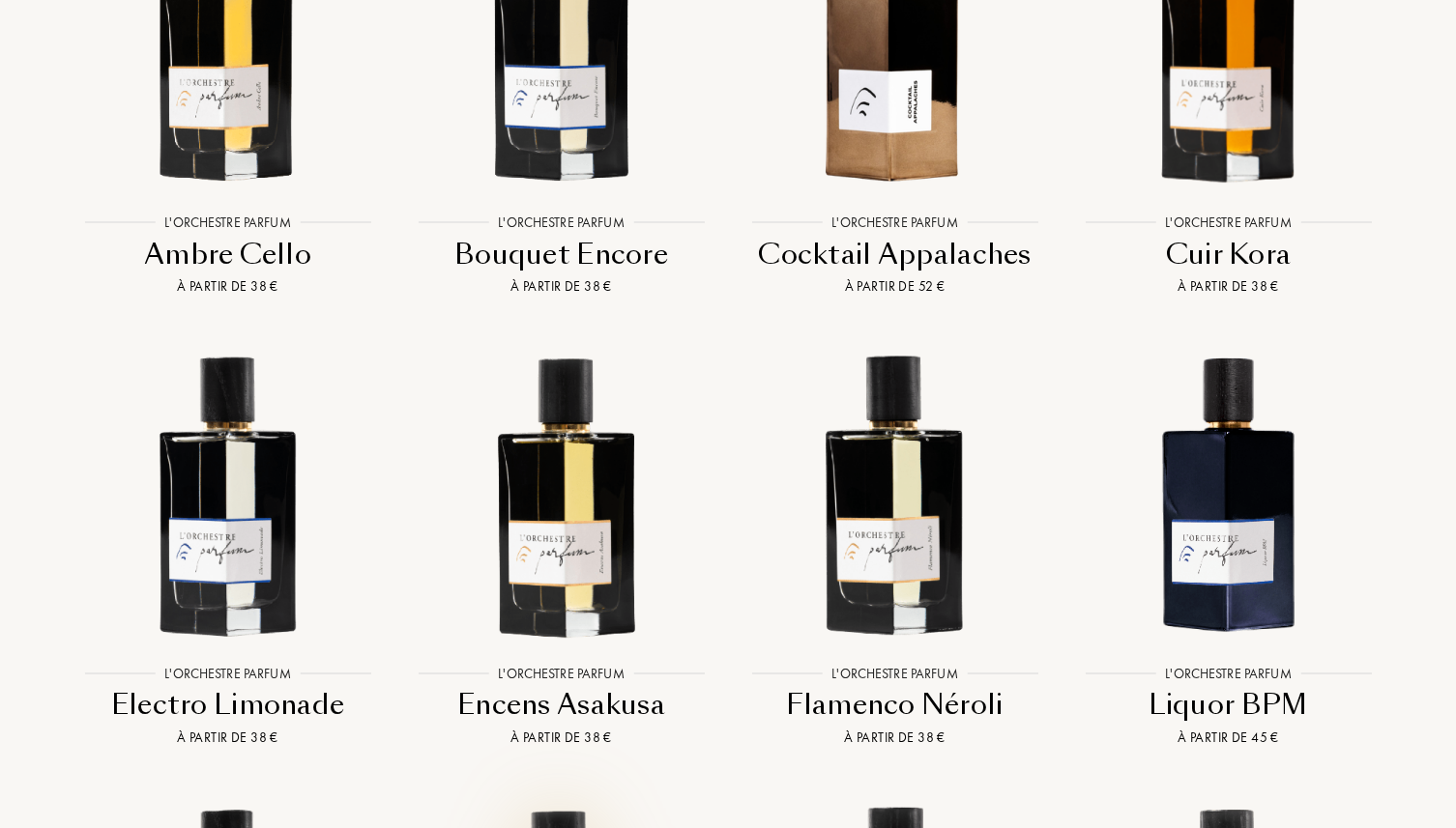
scroll to position [1647, 0]
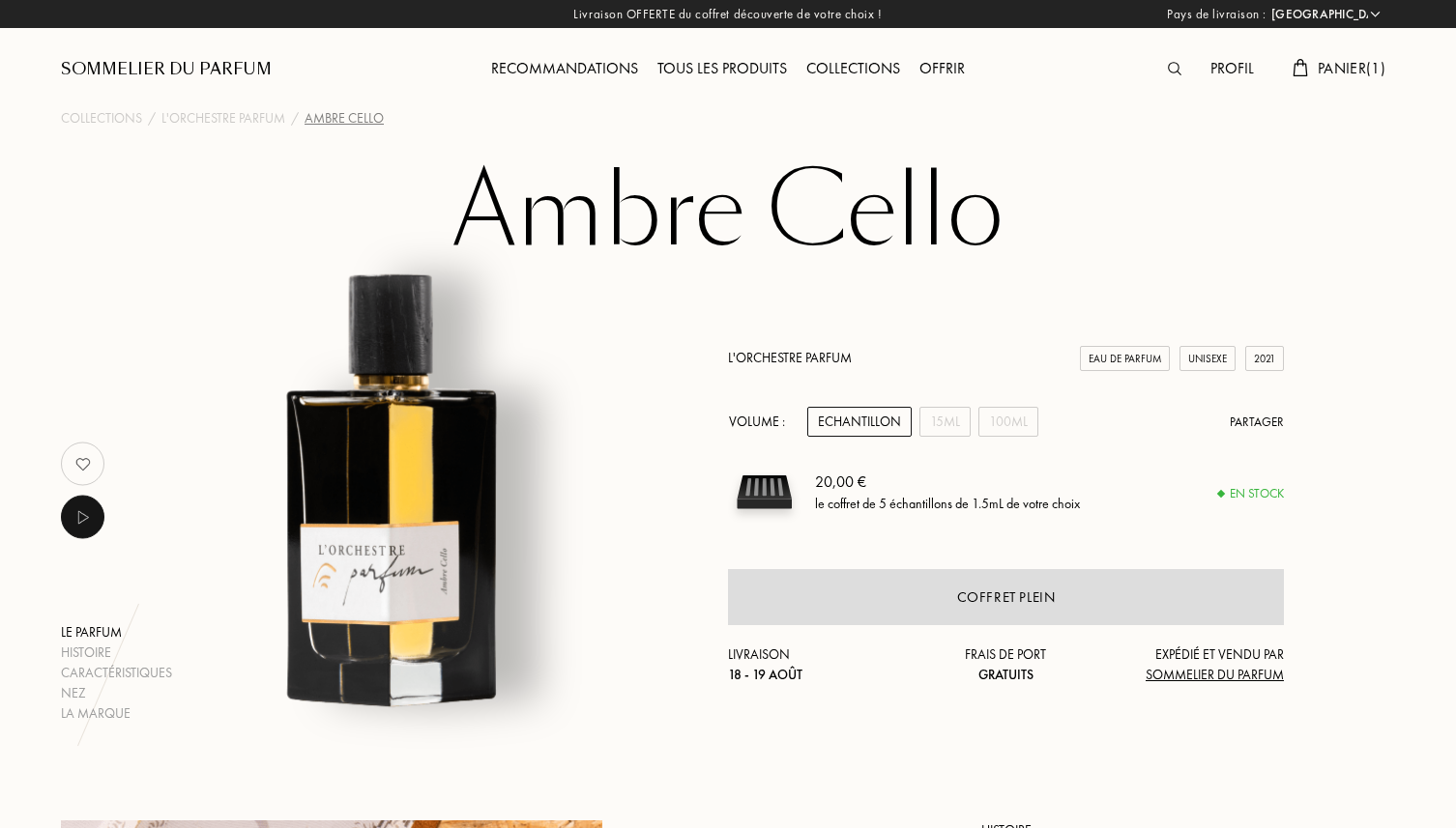
select select "FR"
